Goal: Navigation & Orientation: Find specific page/section

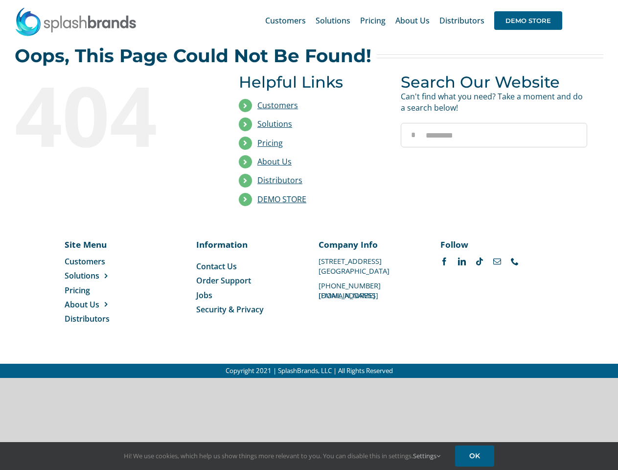
click at [309, 189] on li "Distributors" at bounding box center [312, 180] width 147 height 19
click at [559, 0] on div "Search for: * Customers Solutions Stores New Hire Kits Manufacturing Store Mark…" at bounding box center [309, 20] width 589 height 41
click at [528, 21] on span "DEMO STORE" at bounding box center [528, 20] width 68 height 19
click at [282, 199] on link "DEMO STORE" at bounding box center [281, 199] width 49 height 11
click at [97, 276] on span "Solutions" at bounding box center [82, 275] width 35 height 11
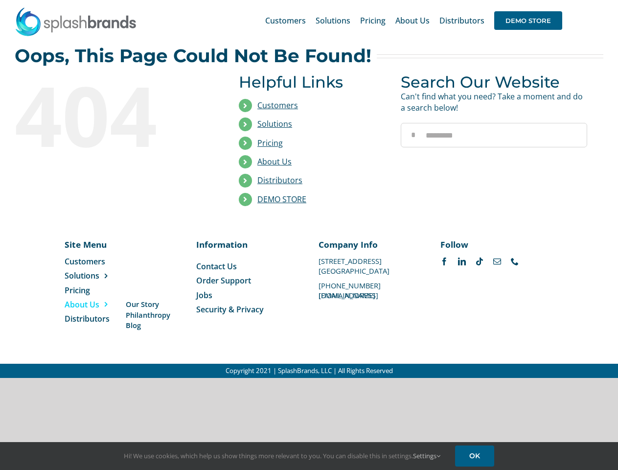
click at [97, 304] on span "About Us" at bounding box center [82, 304] width 35 height 11
click at [427, 456] on link "Settings" at bounding box center [426, 455] width 27 height 9
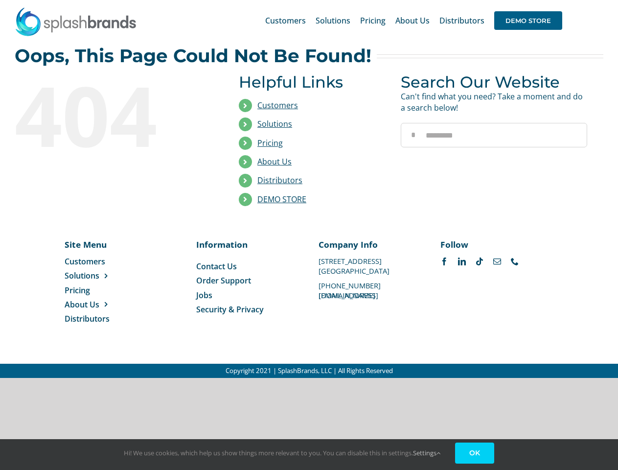
click at [476, 456] on div "Hi! We use cookies, which help us show things more relevant to you. You can dis…" at bounding box center [309, 454] width 618 height 31
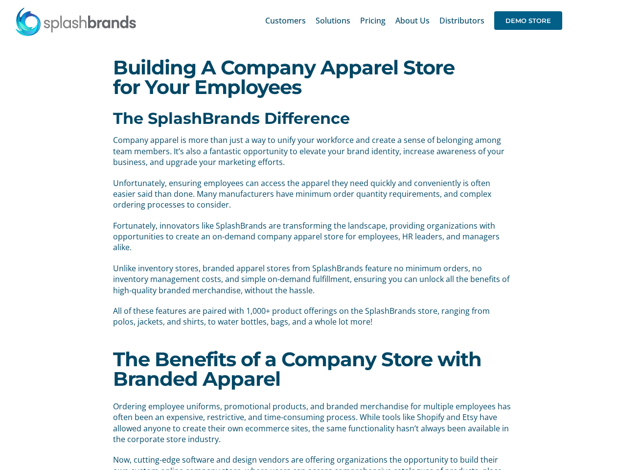
click at [559, 0] on div "Search for: * Customers Solutions Stores New Hire Kits Manufacturing Store Mark…" at bounding box center [309, 20] width 589 height 41
click at [528, 21] on span "DEMO STORE" at bounding box center [528, 20] width 68 height 19
